Goal: Transaction & Acquisition: Purchase product/service

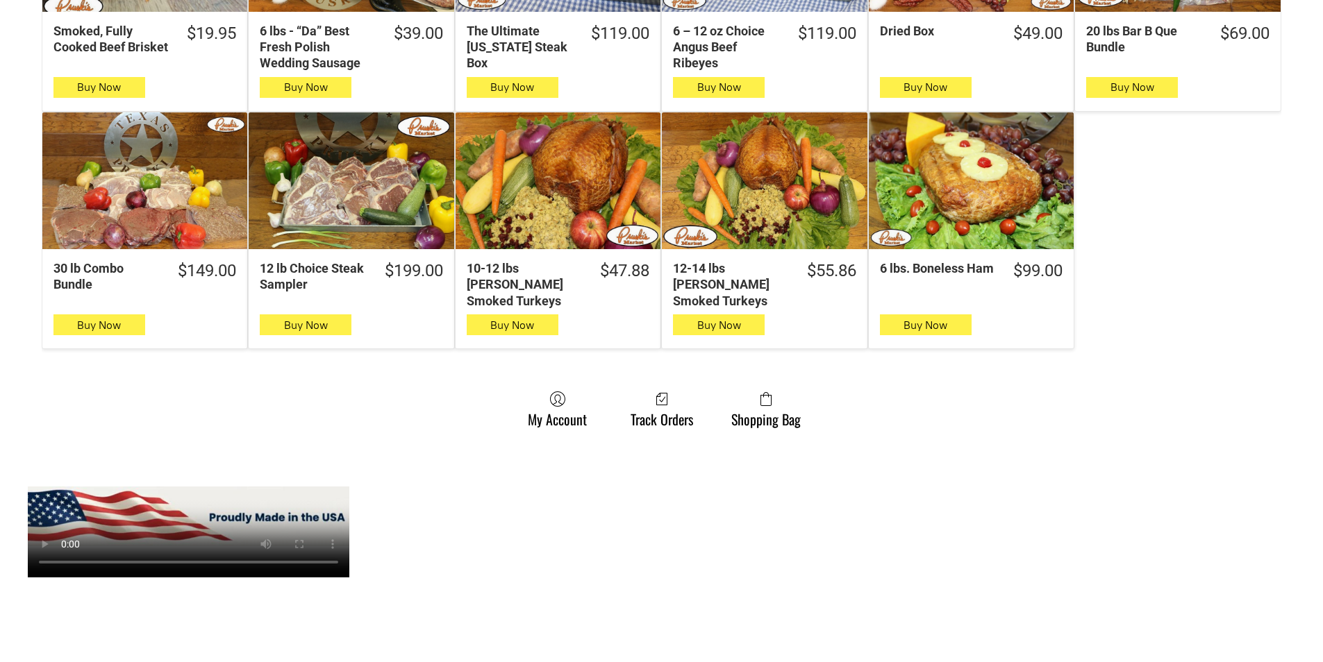
scroll to position [903, 0]
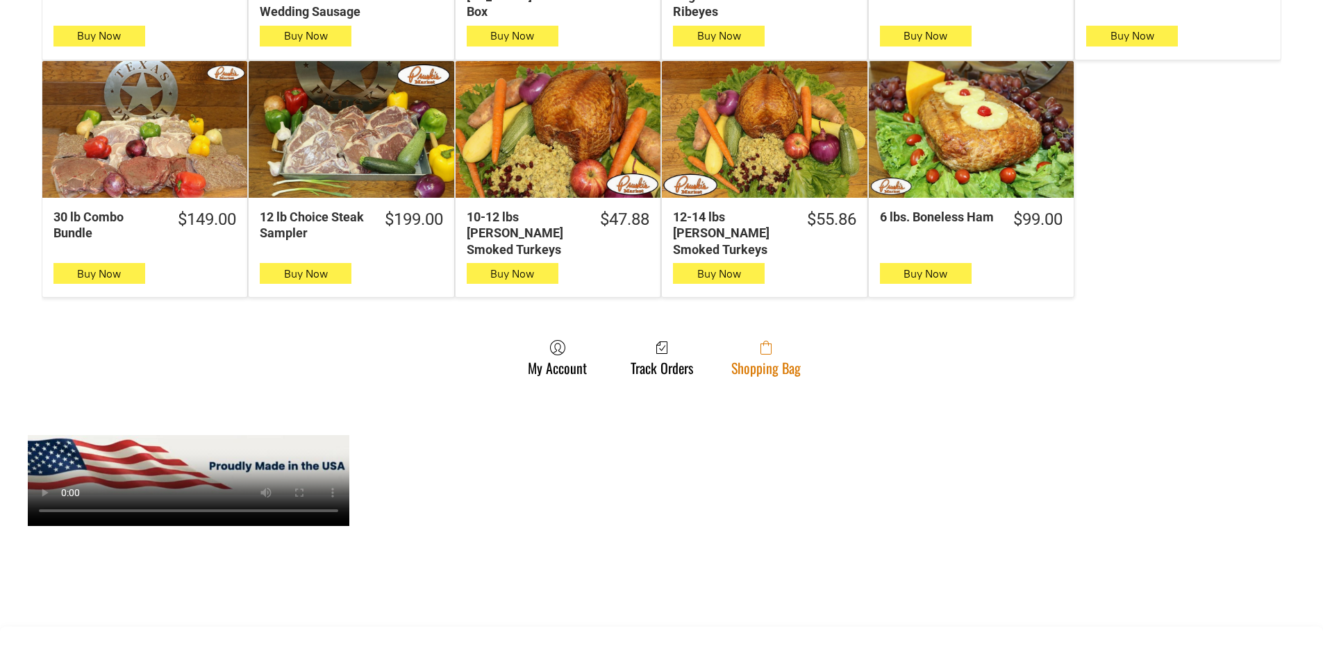
click at [791, 340] on span at bounding box center [765, 348] width 69 height 17
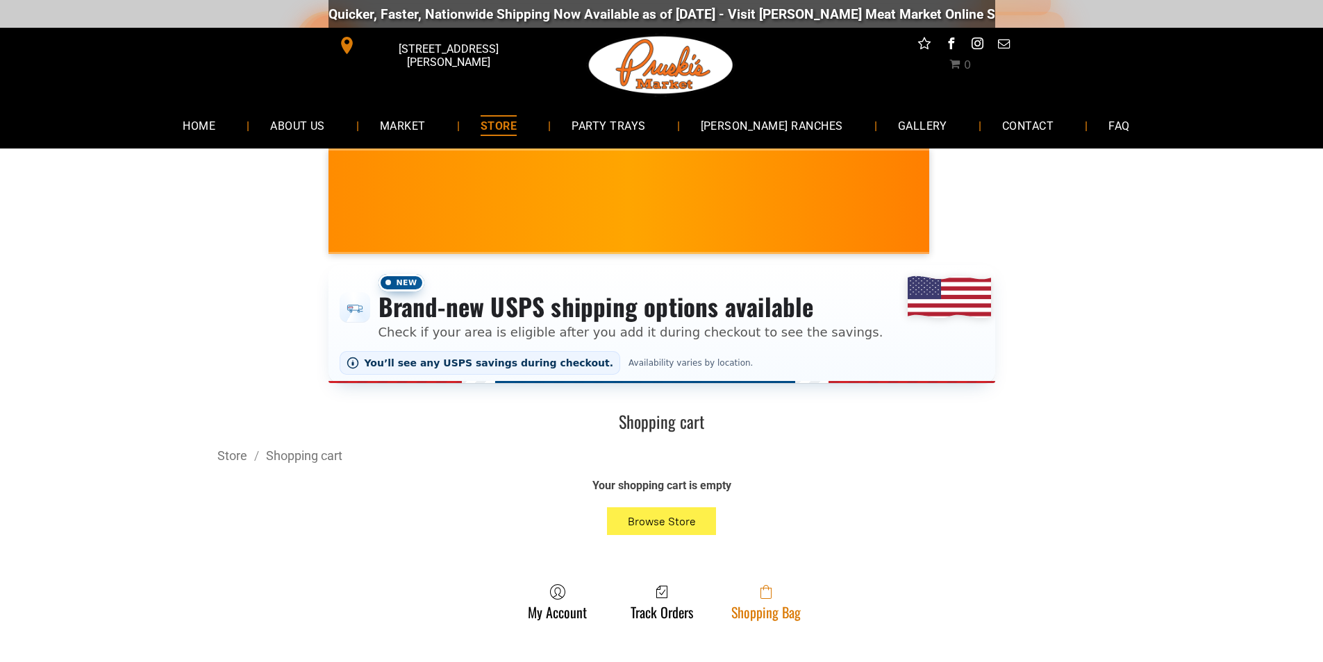
click at [787, 613] on link "Shopping Bag" at bounding box center [765, 602] width 83 height 37
click at [747, 593] on span at bounding box center [765, 592] width 69 height 17
click at [728, 603] on link "Shopping Bag" at bounding box center [765, 602] width 83 height 37
